Goal: Task Accomplishment & Management: Use online tool/utility

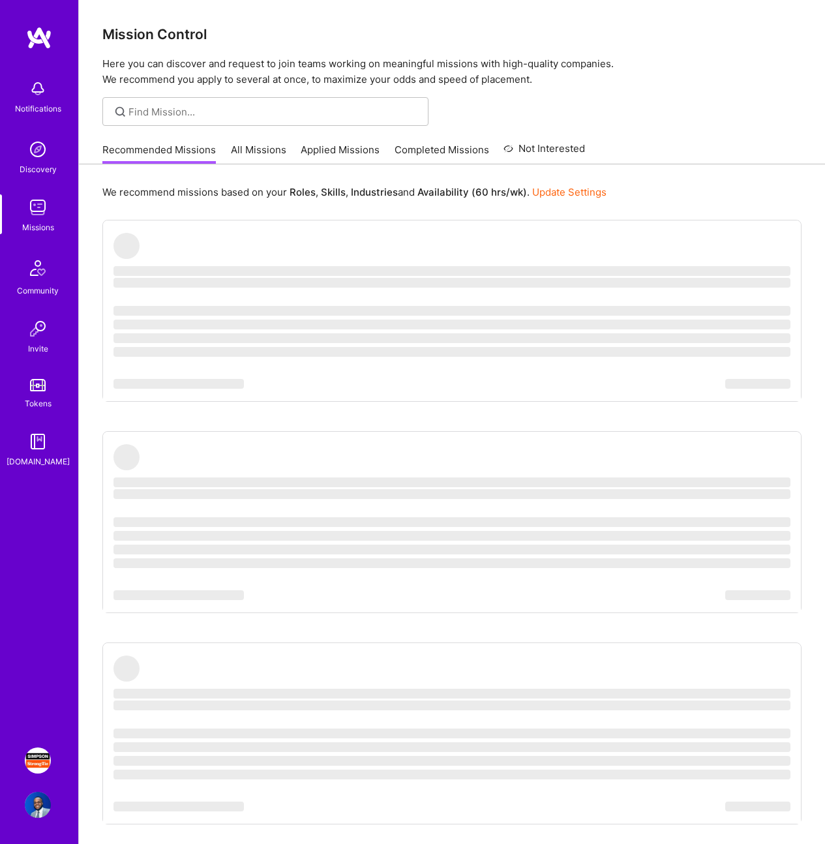
click at [30, 154] on img at bounding box center [38, 149] width 26 height 26
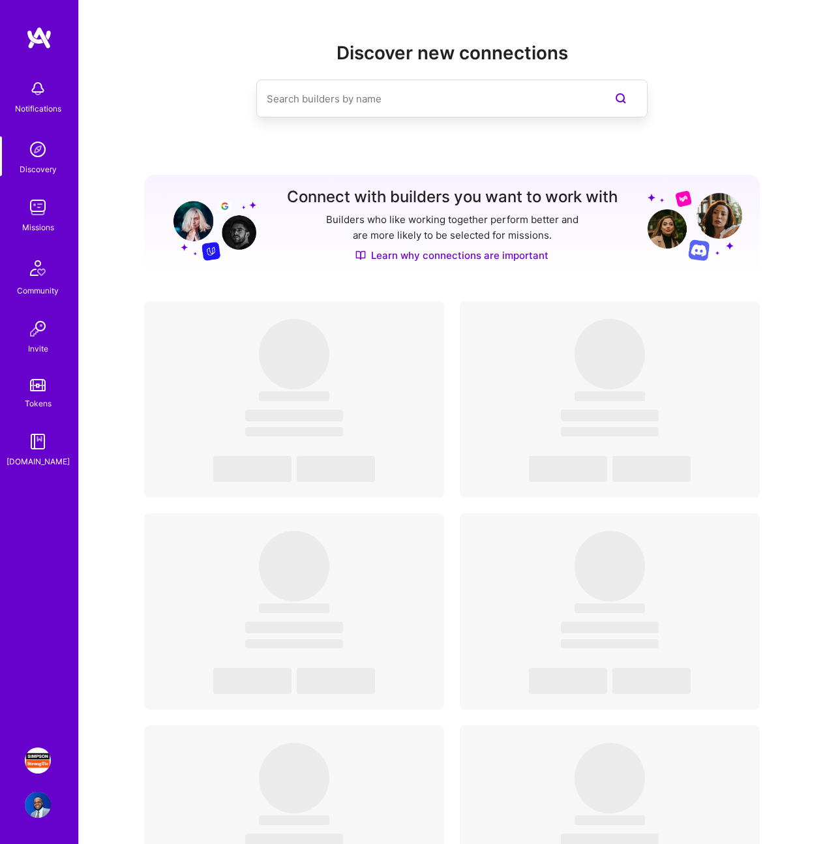
click at [32, 210] on img at bounding box center [38, 207] width 26 height 26
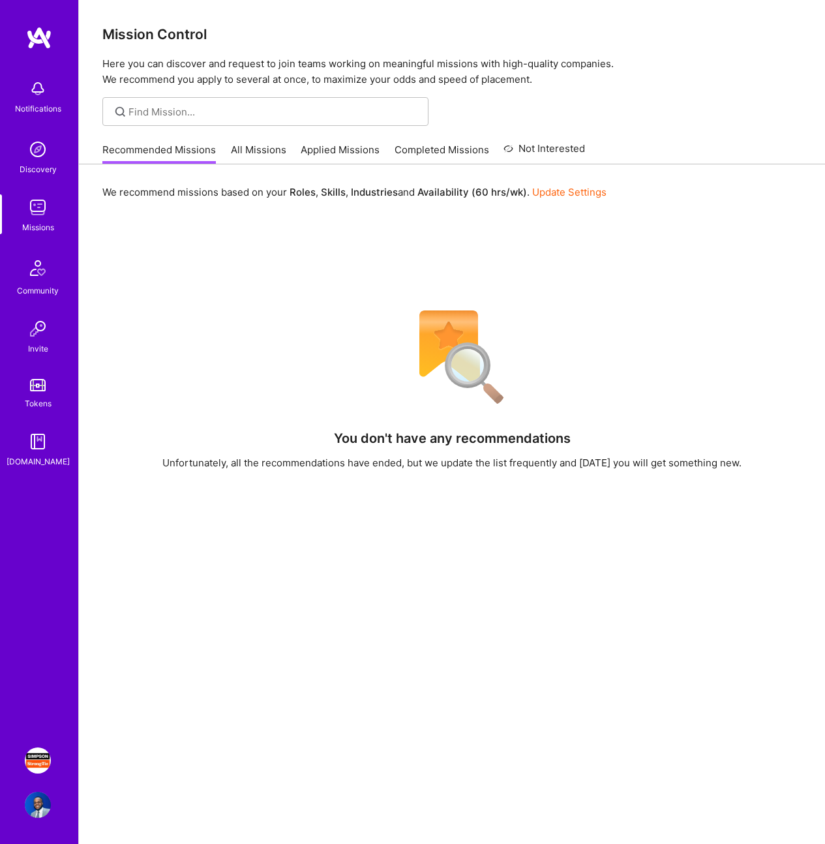
click at [258, 161] on link "All Missions" at bounding box center [258, 154] width 55 height 22
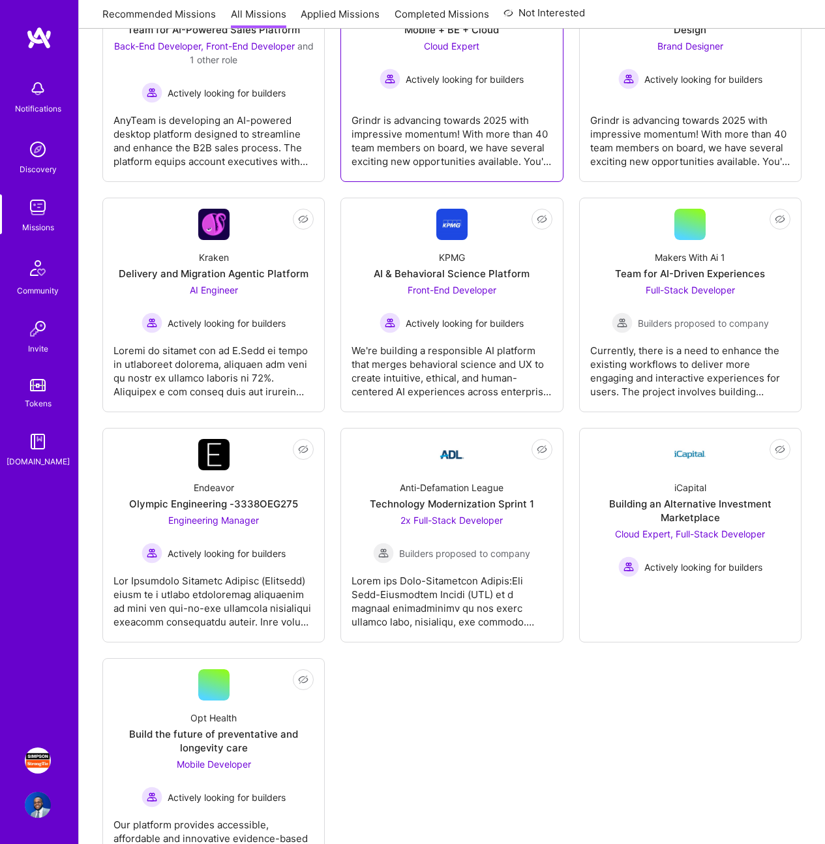
scroll to position [3350, 0]
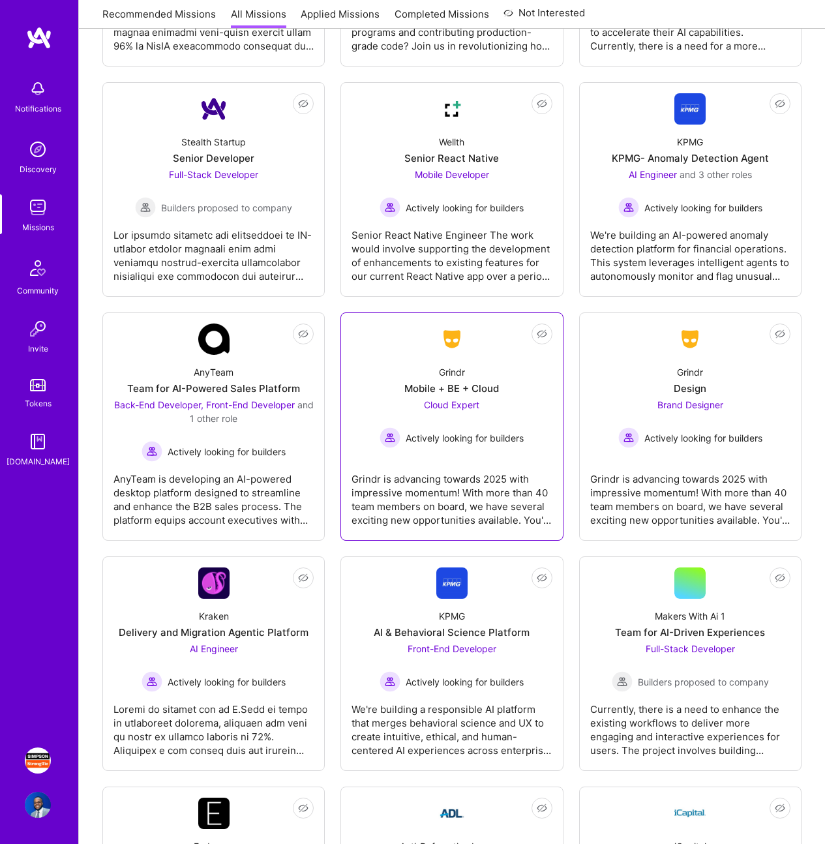
click at [460, 374] on div "Grindr" at bounding box center [452, 372] width 26 height 14
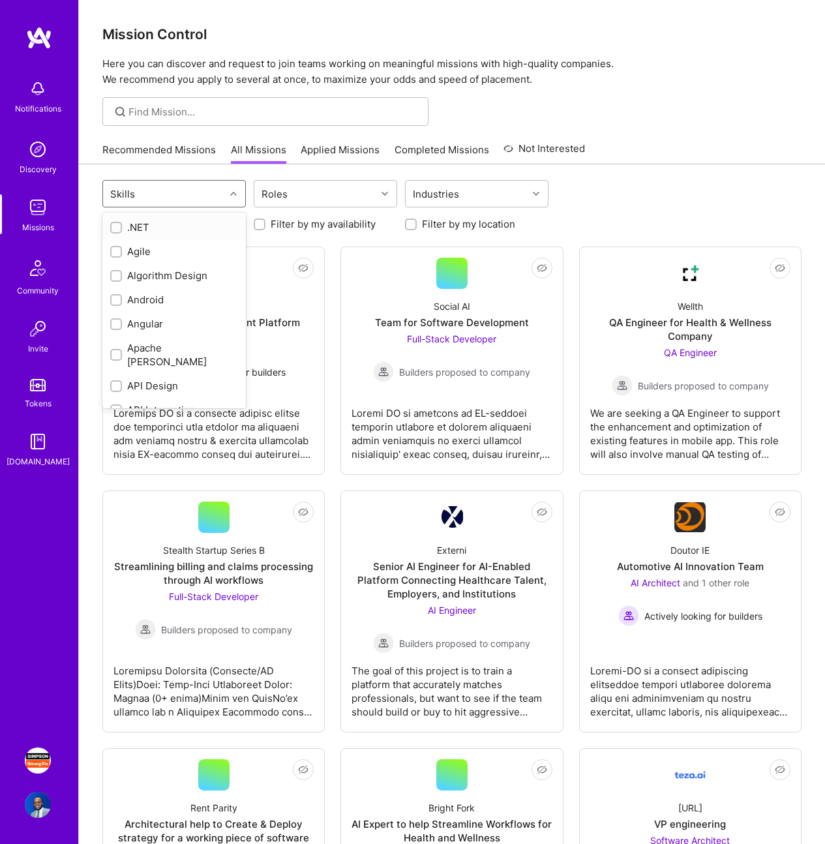
click at [215, 195] on div "Skills" at bounding box center [164, 194] width 122 height 26
click at [308, 194] on div "Roles" at bounding box center [315, 194] width 122 height 26
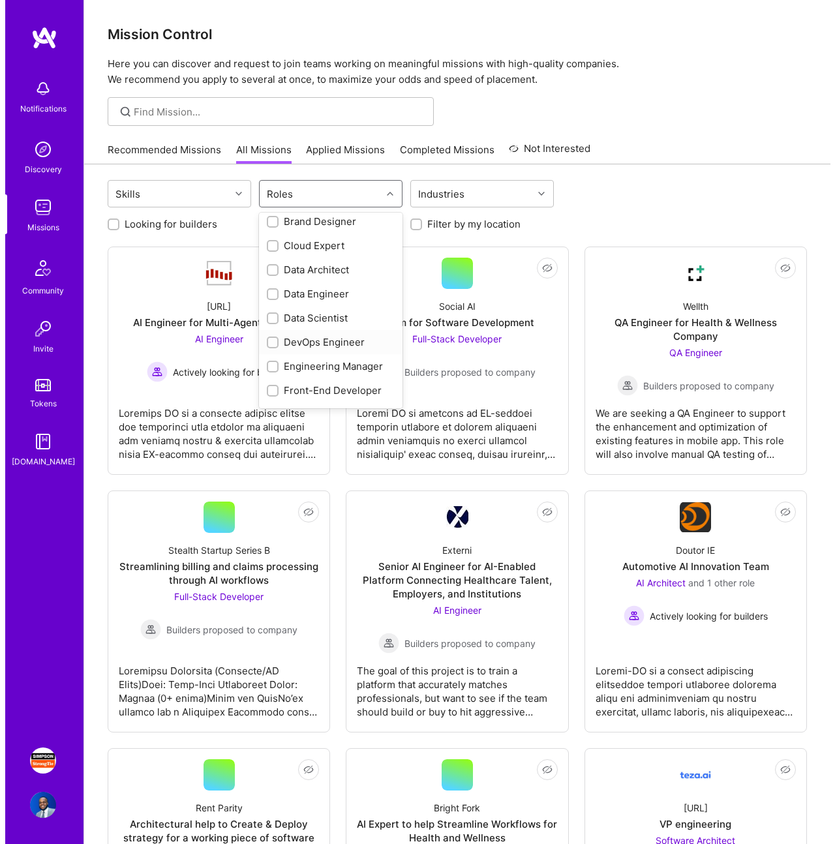
scroll to position [106, 0]
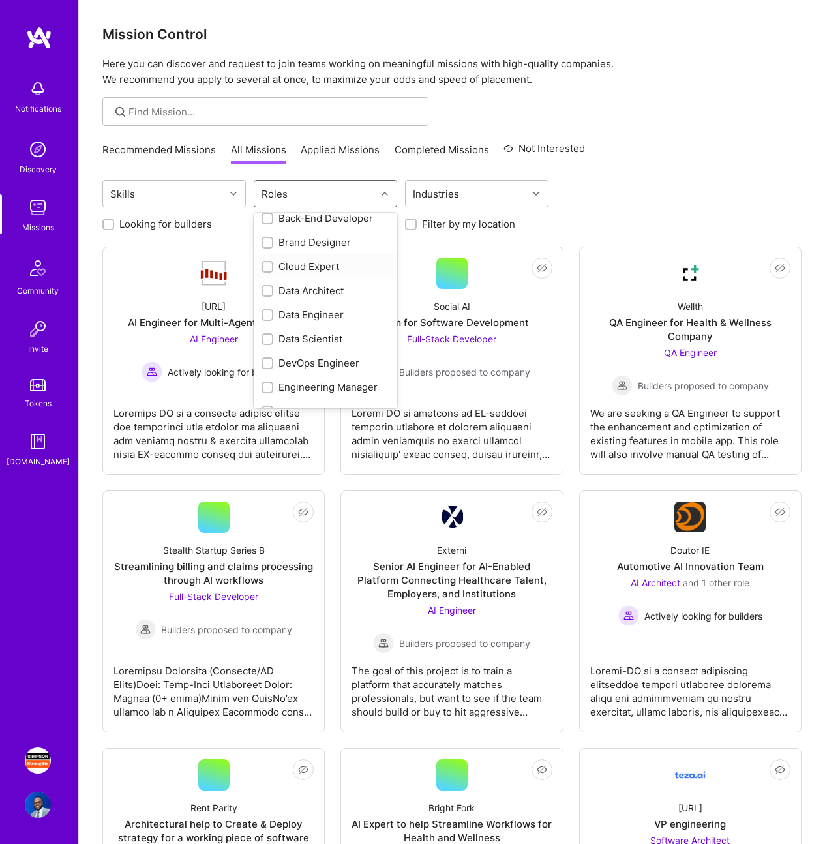
click at [310, 264] on div "Cloud Expert" at bounding box center [326, 267] width 128 height 14
checkbox input "true"
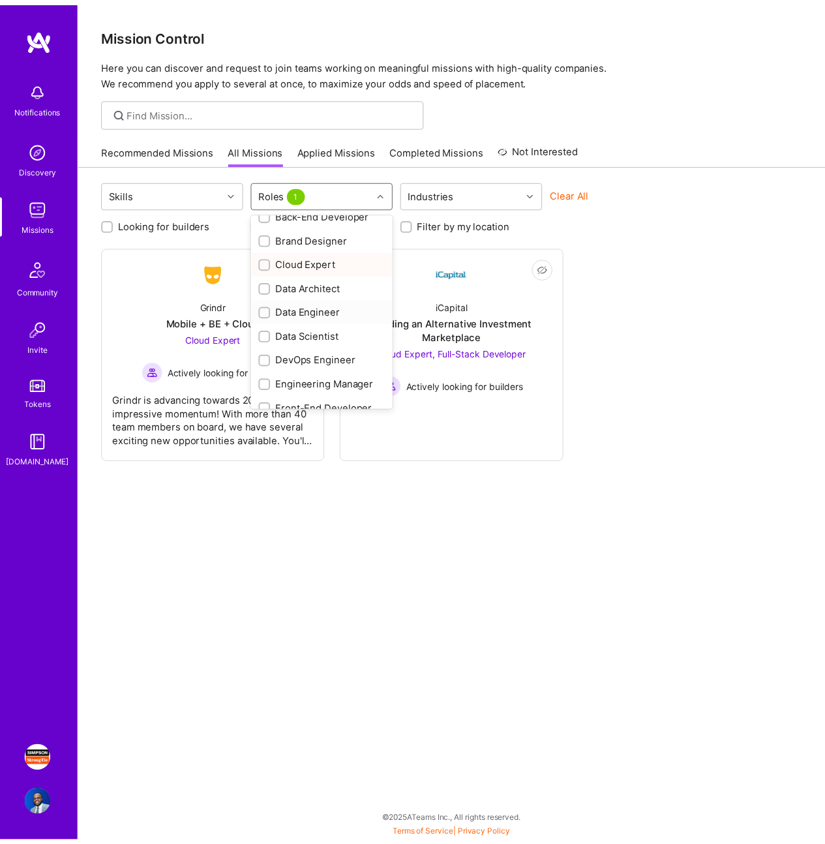
scroll to position [111, 0]
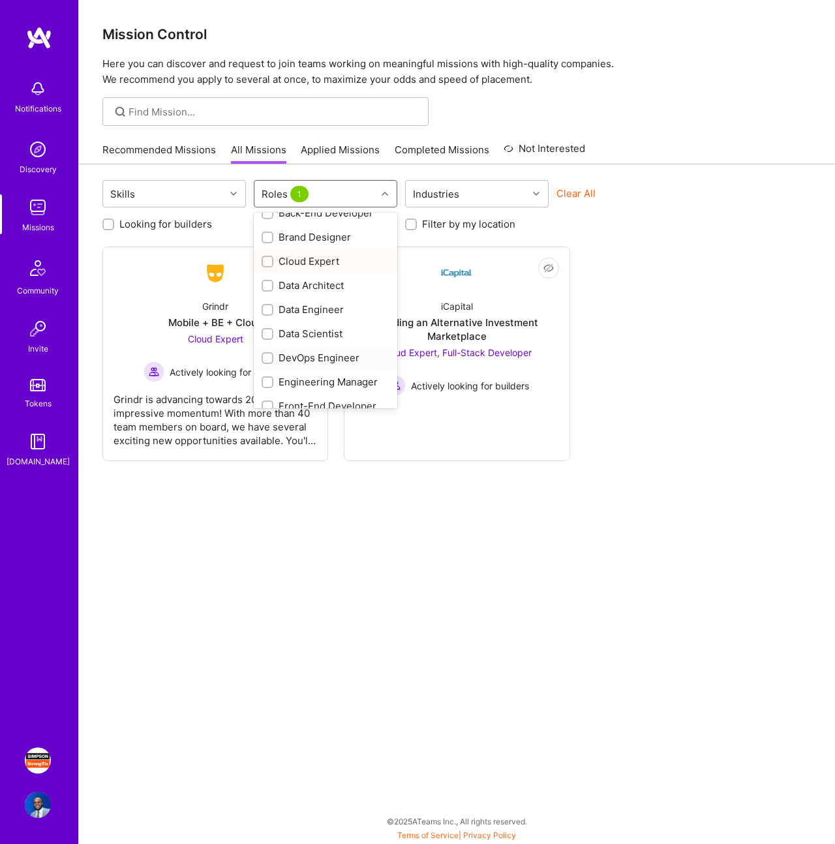
click at [341, 351] on div "DevOps Engineer" at bounding box center [326, 358] width 128 height 14
checkbox input "true"
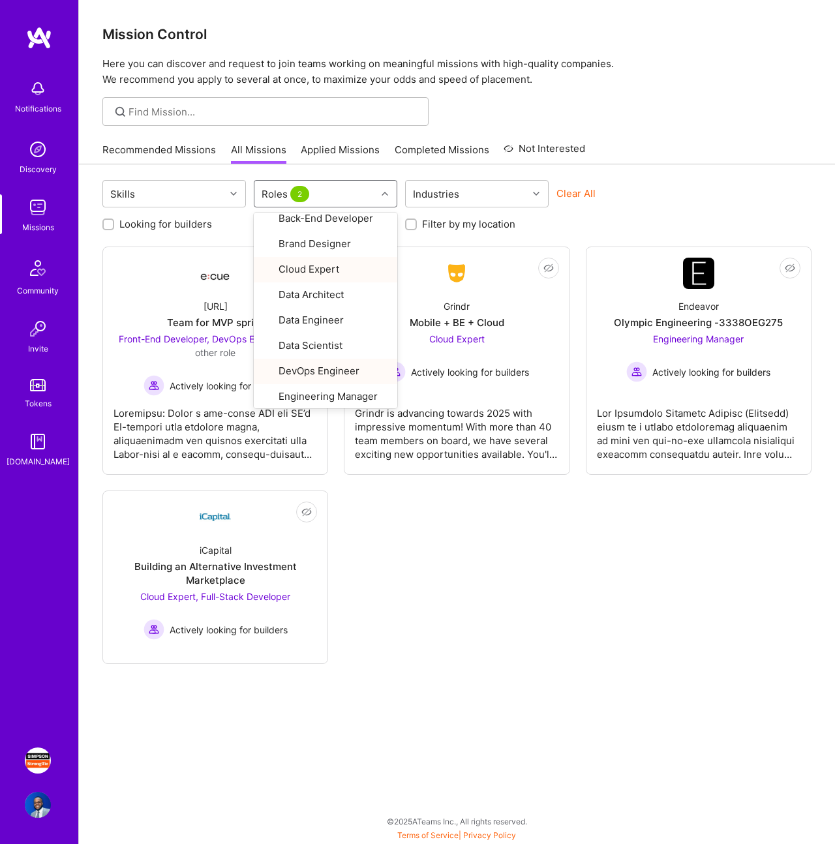
click at [556, 605] on div "Not Interested [URL] Team for MVP sprint Front-End Developer, DevOps Engineer a…" at bounding box center [456, 456] width 709 height 418
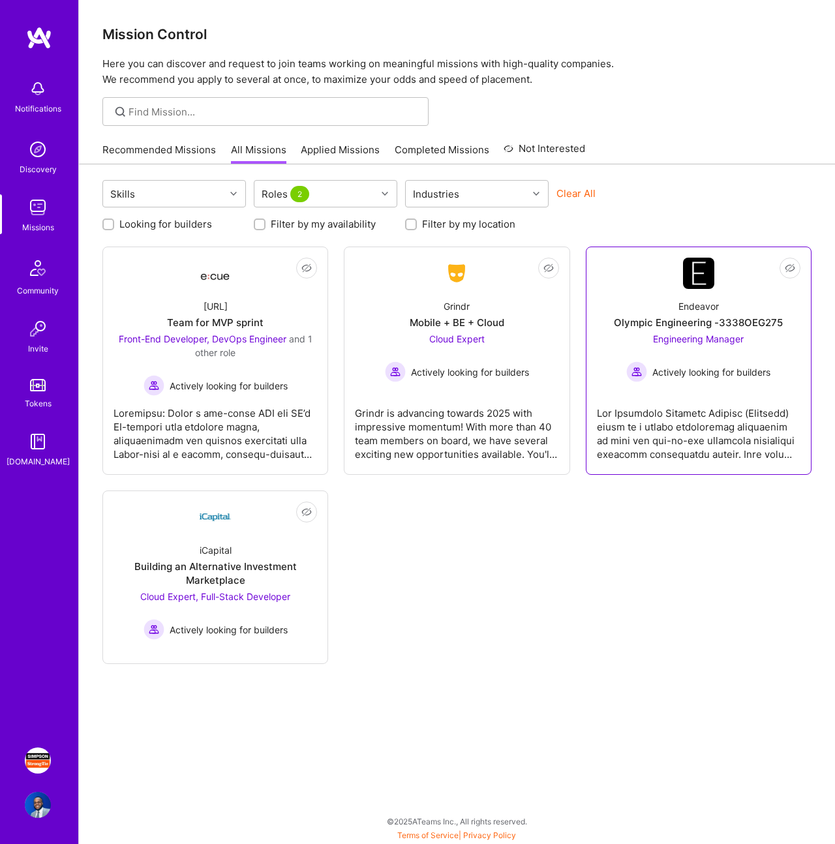
click at [763, 403] on div at bounding box center [699, 428] width 204 height 65
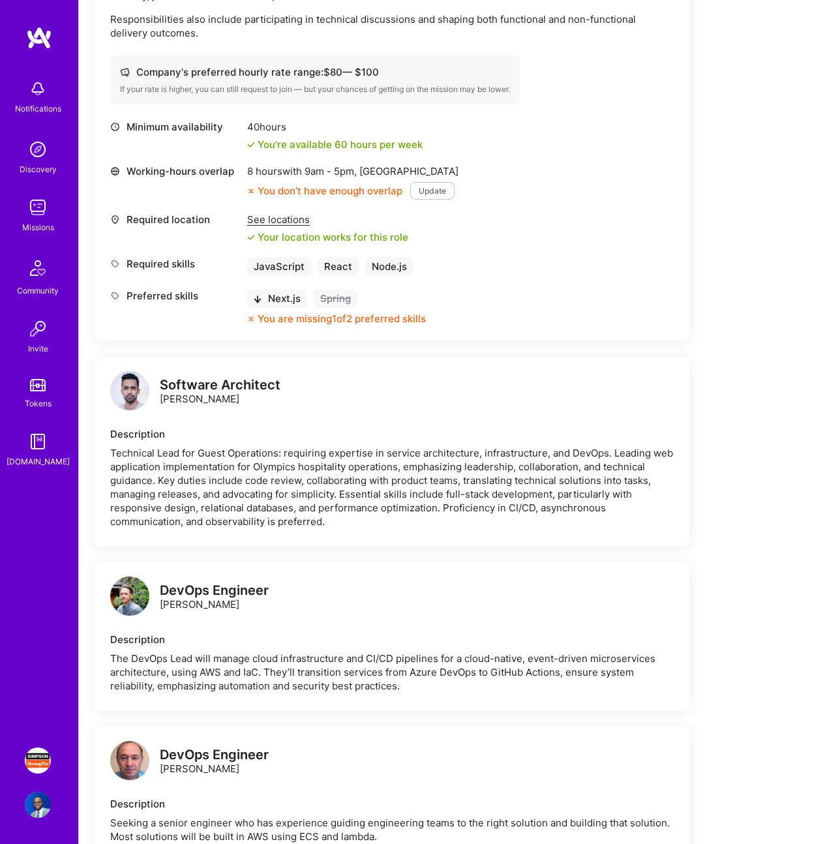
scroll to position [381, 0]
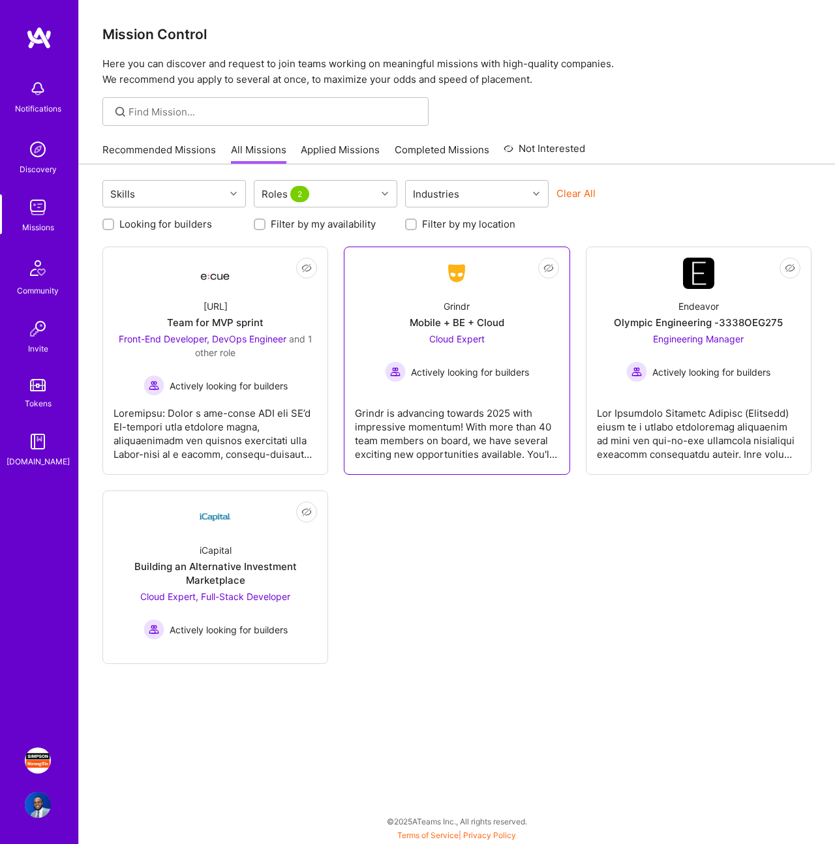
click at [419, 346] on div "Cloud Expert Actively looking for builders" at bounding box center [457, 357] width 144 height 50
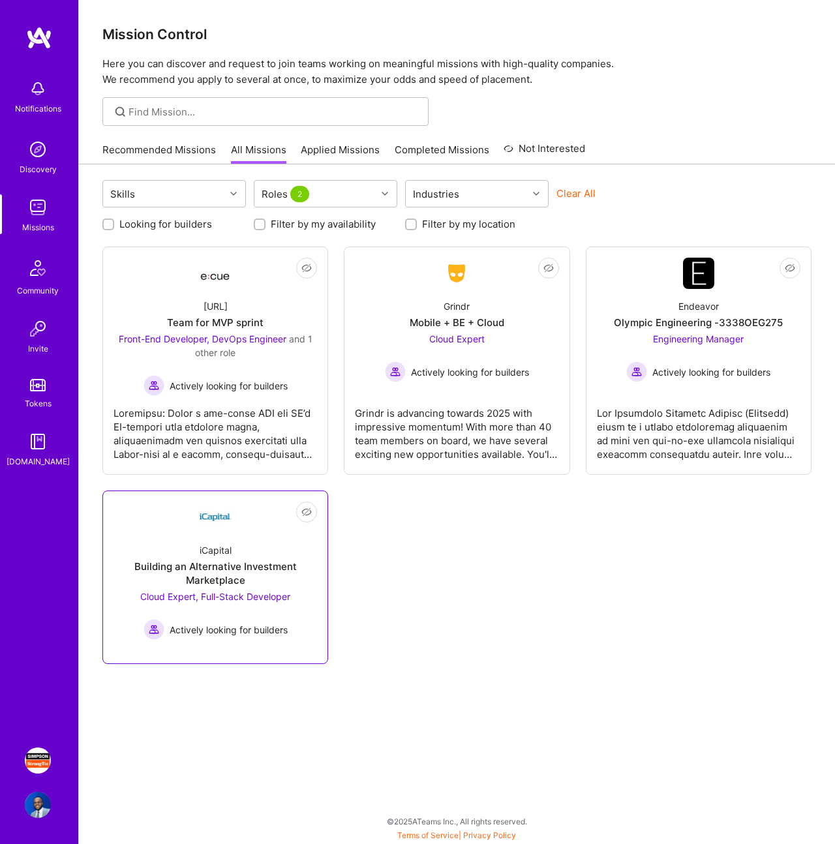
click at [236, 515] on link "Not Interested iCapital Building an Alternative Investment Marketplace Cloud Ex…" at bounding box center [216, 577] width 204 height 151
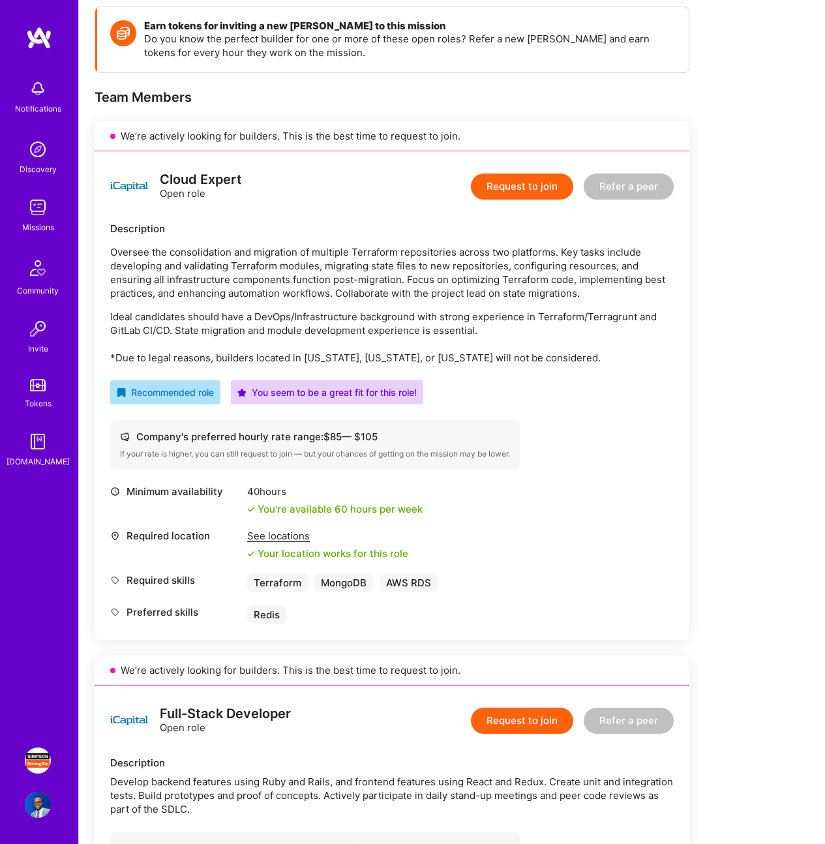
scroll to position [68, 0]
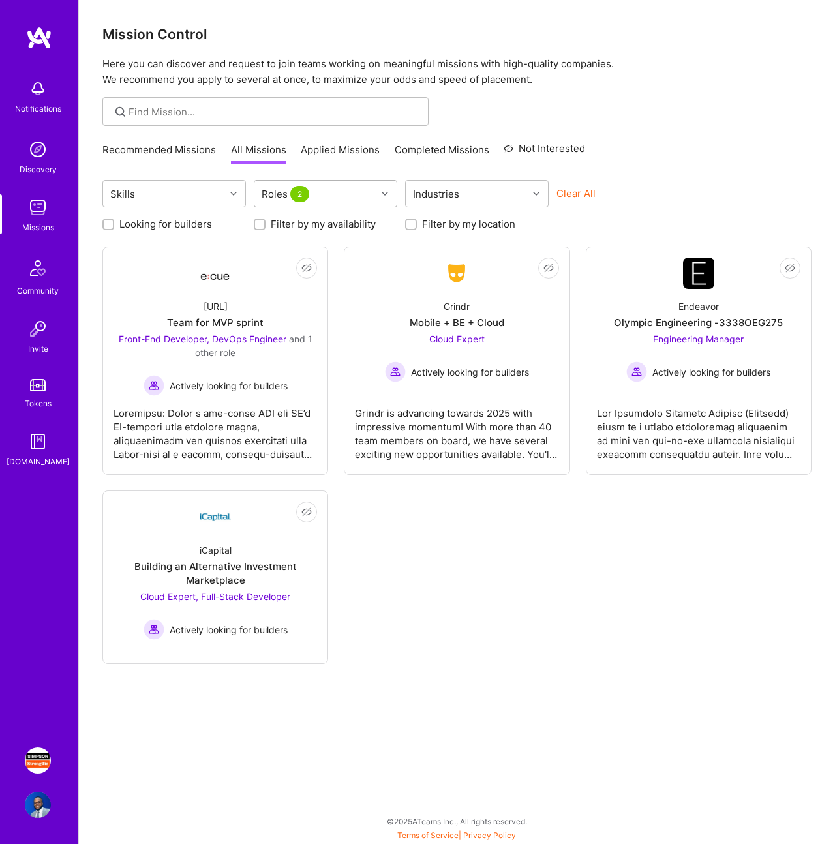
click at [314, 204] on div "Roles 2" at bounding box center [315, 194] width 122 height 26
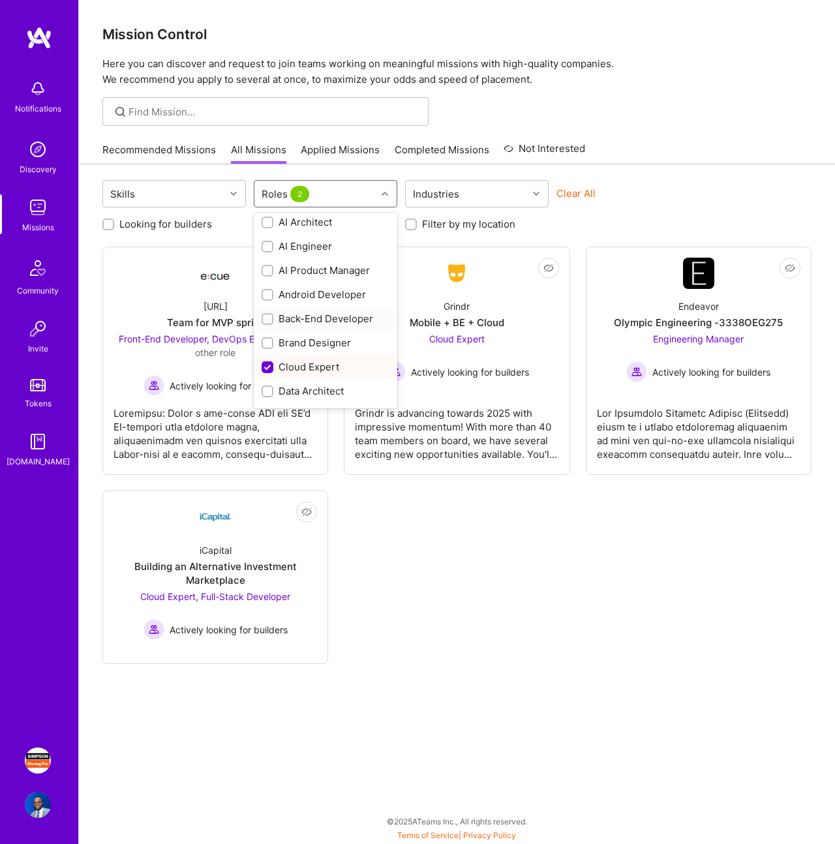
scroll to position [8, 0]
click at [310, 310] on div "Back-End Developer" at bounding box center [326, 316] width 128 height 14
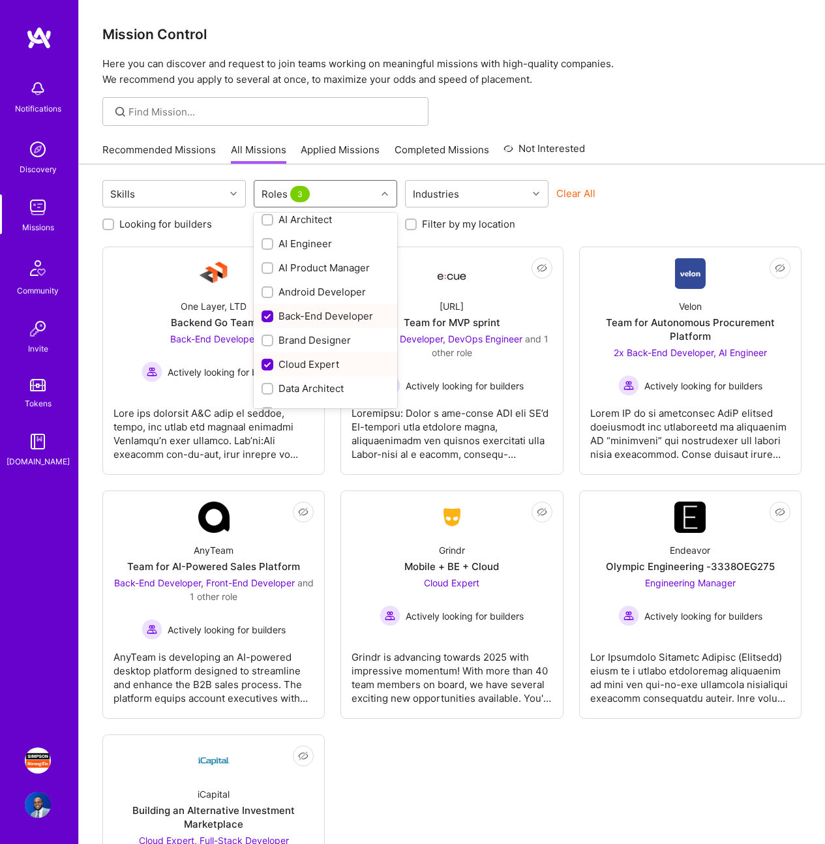
click at [311, 315] on div "Back-End Developer" at bounding box center [326, 316] width 128 height 14
checkbox input "false"
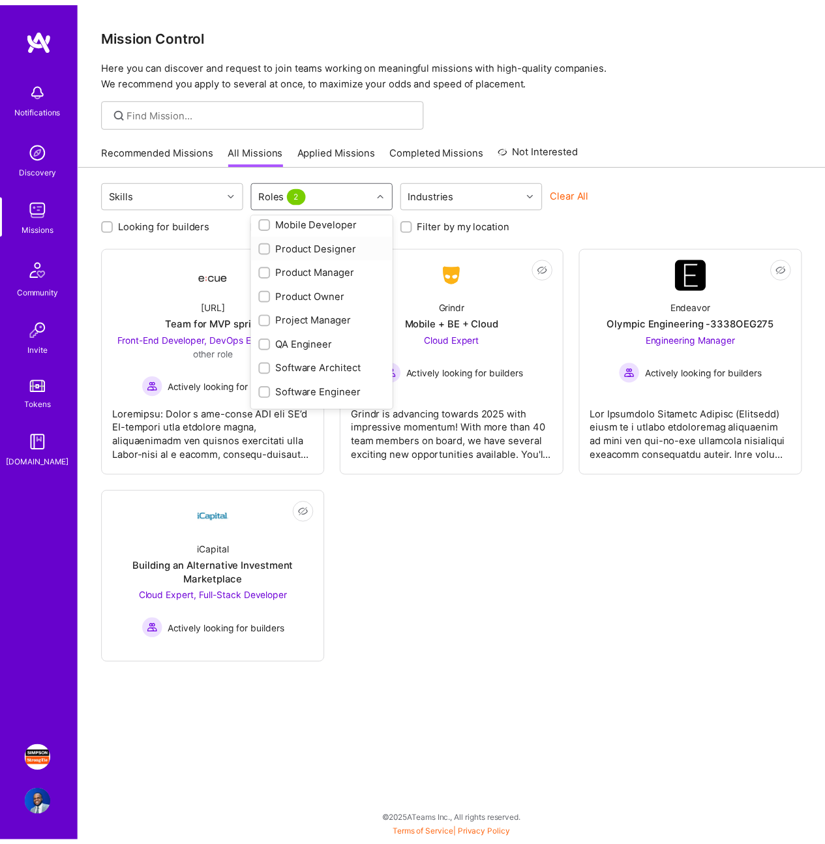
scroll to position [485, 0]
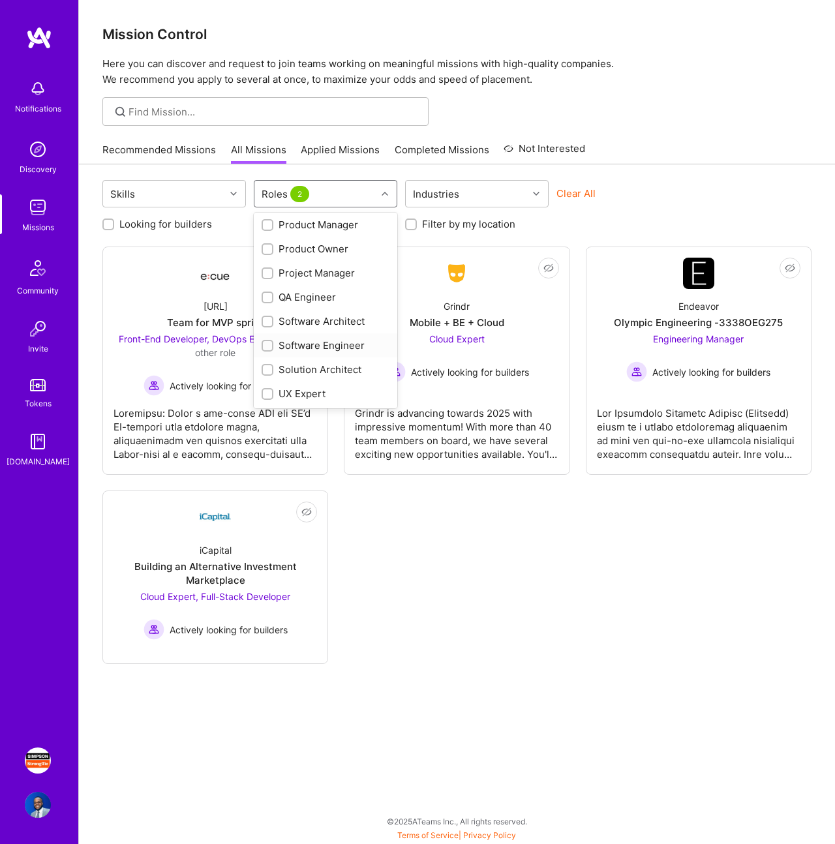
click at [316, 348] on div "Software Engineer" at bounding box center [326, 346] width 128 height 14
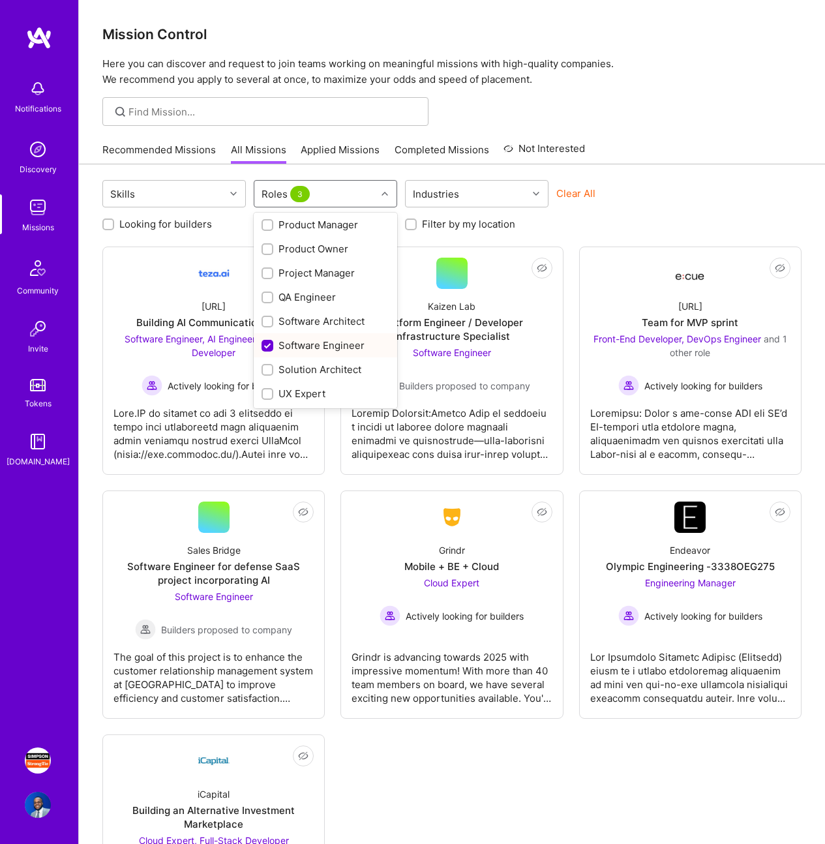
click at [316, 348] on div "Software Engineer" at bounding box center [326, 346] width 128 height 14
checkbox input "false"
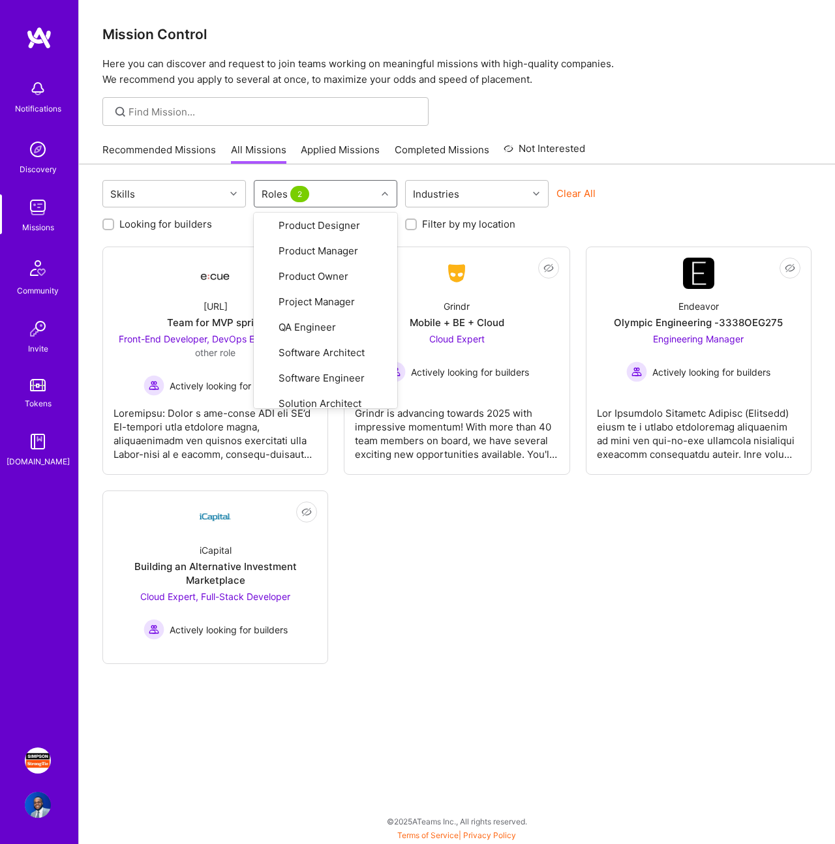
click at [412, 615] on div "Not Interested [URL] Team for MVP sprint Front-End Developer, DevOps Engineer a…" at bounding box center [456, 456] width 709 height 418
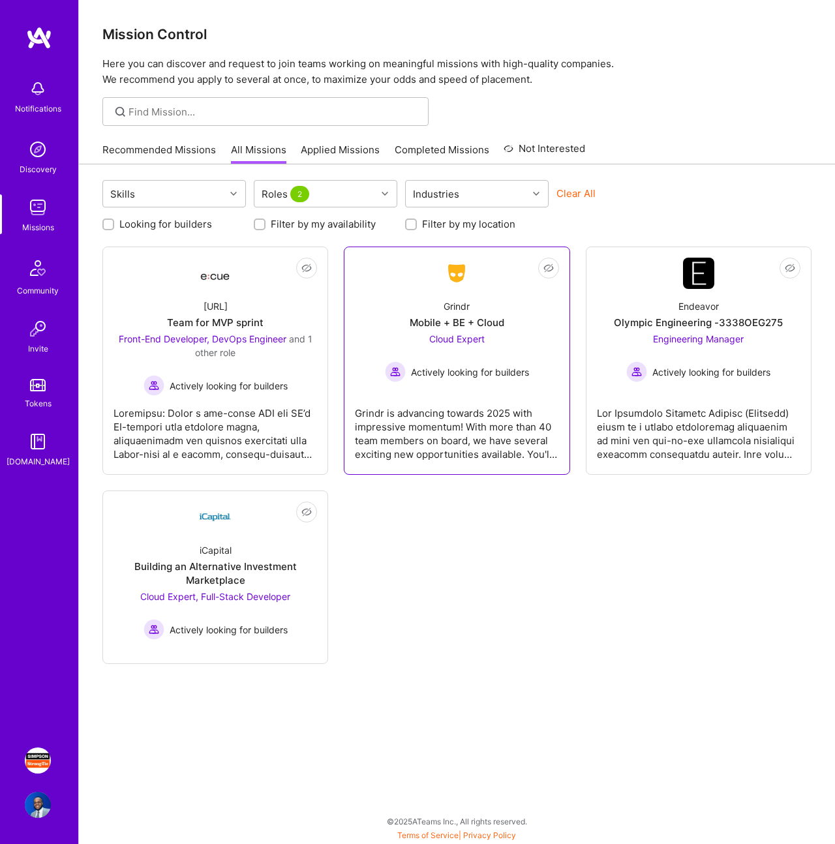
click at [466, 473] on div "Not Interested [URL] Team for MVP sprint Front-End Developer, DevOps Engineer a…" at bounding box center [456, 456] width 709 height 418
click at [458, 445] on div "Grindr is advancing towards 2025 with impressive momentum! With more than 40 te…" at bounding box center [457, 428] width 204 height 65
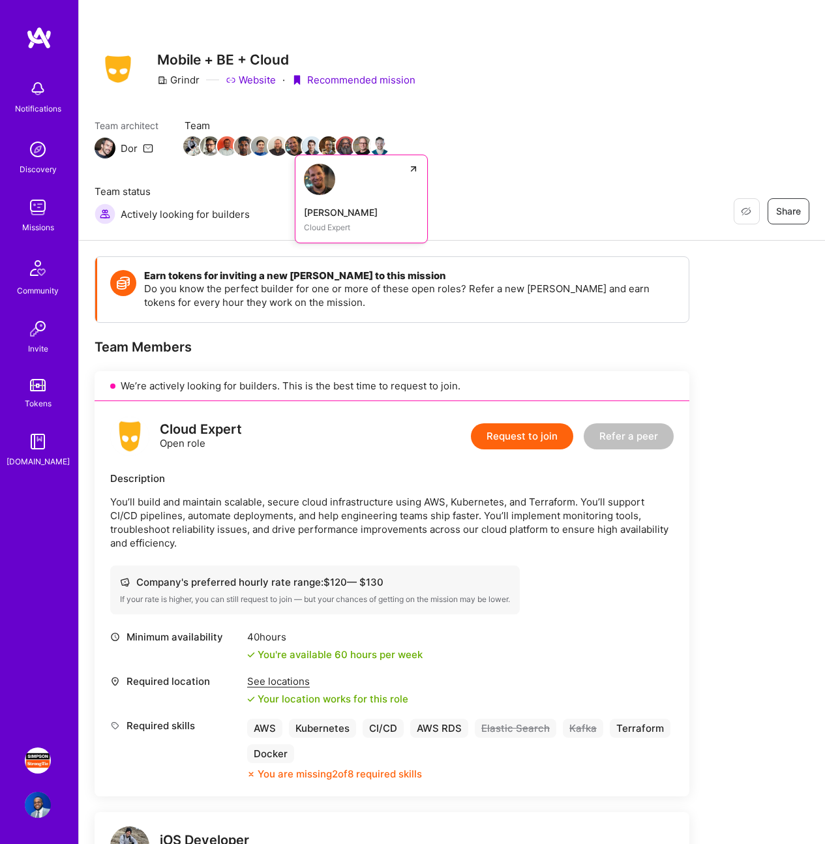
click at [297, 144] on img at bounding box center [295, 146] width 20 height 20
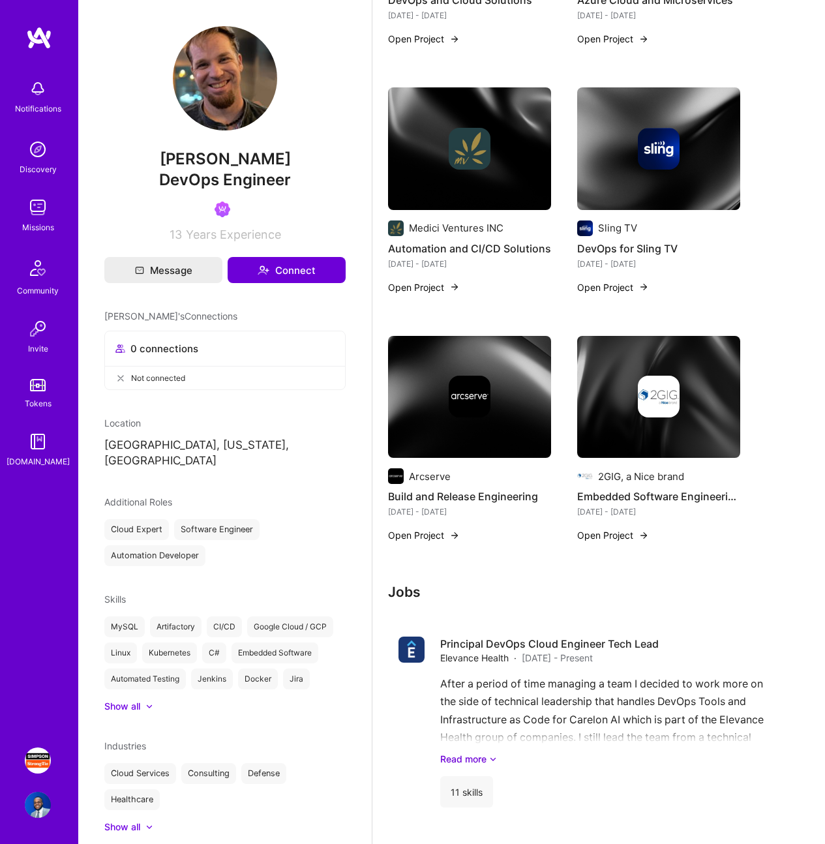
scroll to position [832, 0]
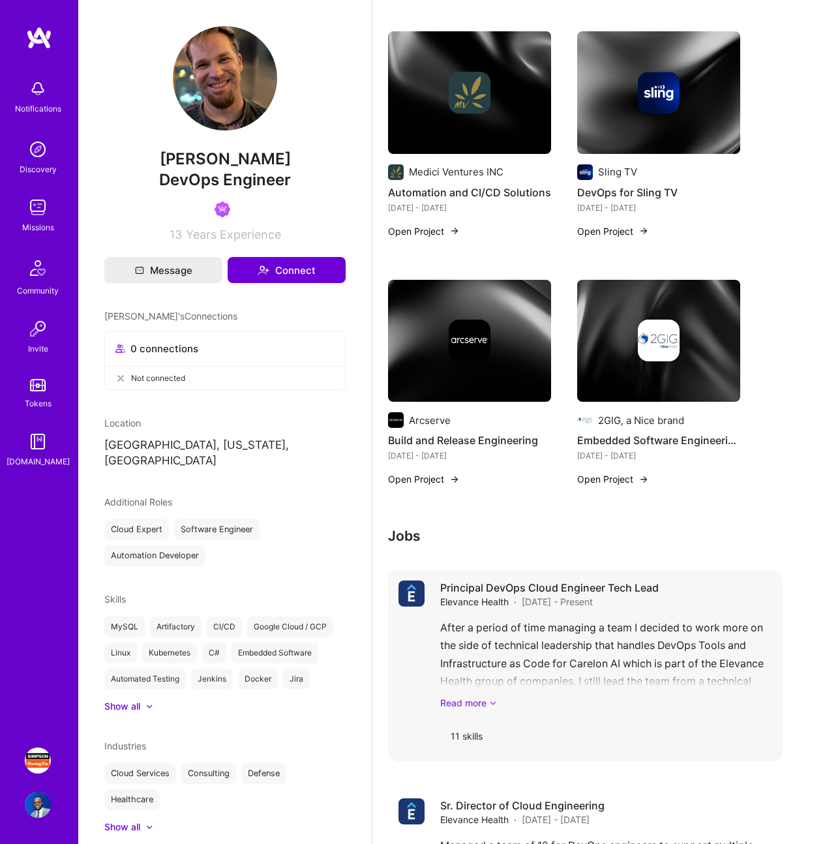
click at [468, 696] on link "Read more" at bounding box center [606, 703] width 332 height 14
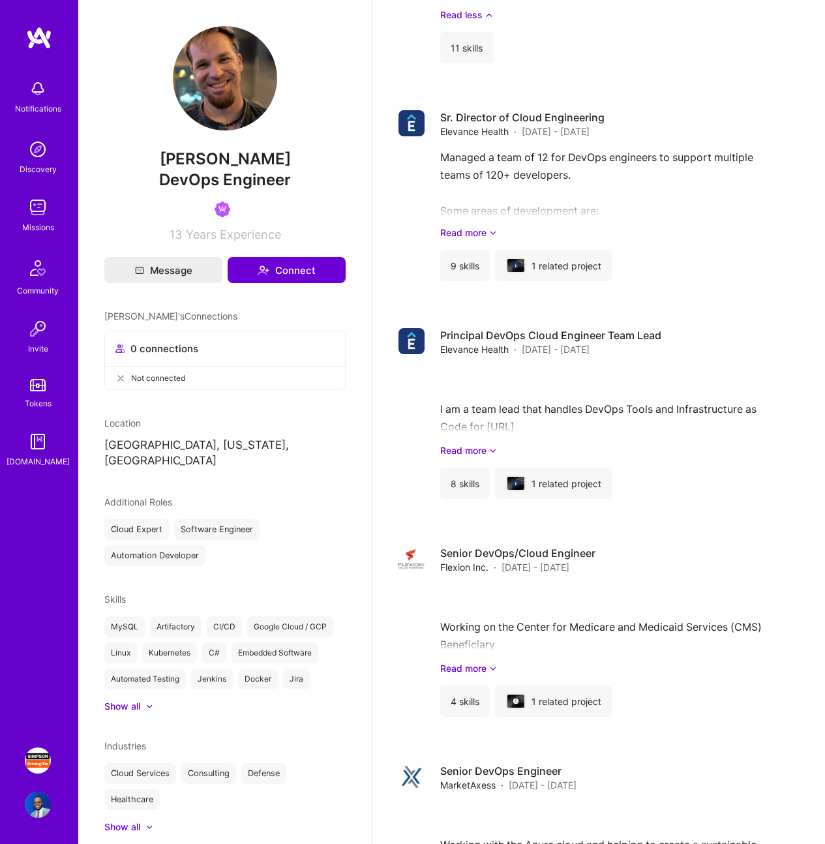
scroll to position [1604, 0]
